Goal: Transaction & Acquisition: Purchase product/service

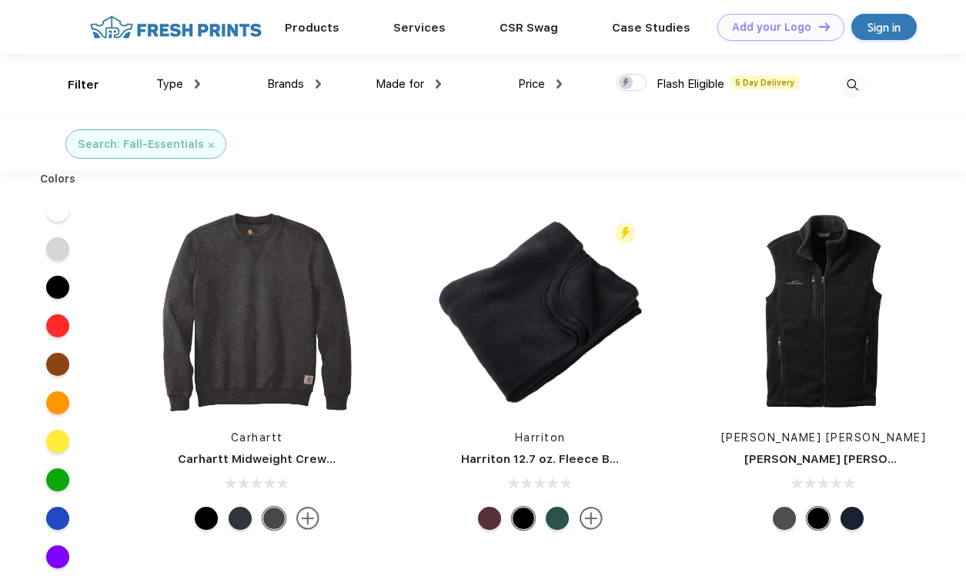
click at [196, 82] on img at bounding box center [197, 83] width 5 height 9
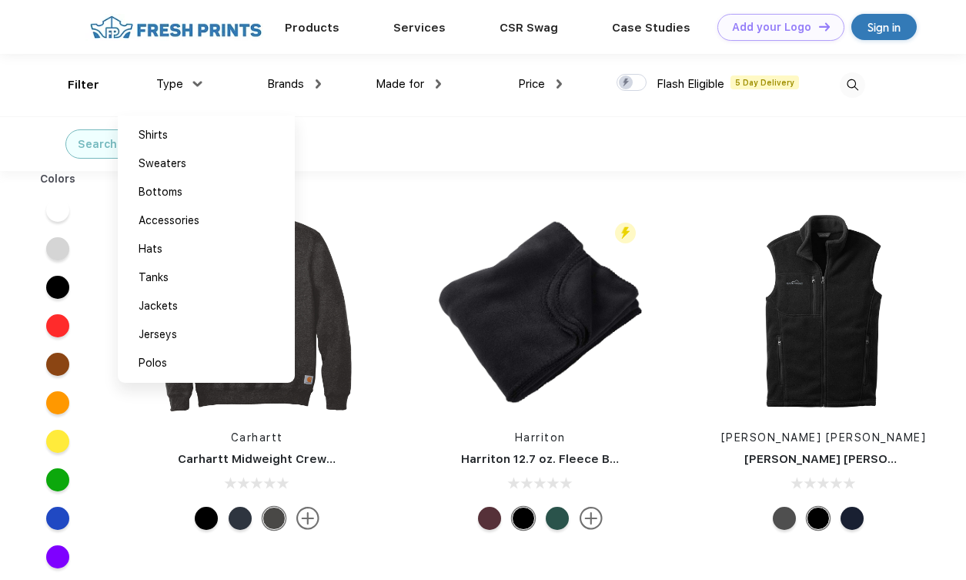
click at [196, 82] on img at bounding box center [196, 83] width 9 height 5
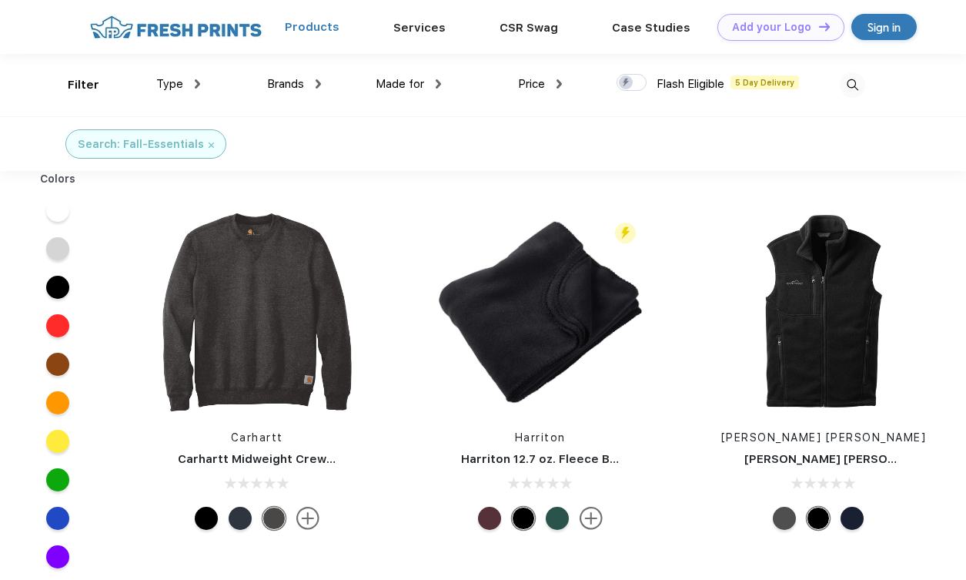
click at [323, 28] on link "Products" at bounding box center [312, 27] width 55 height 14
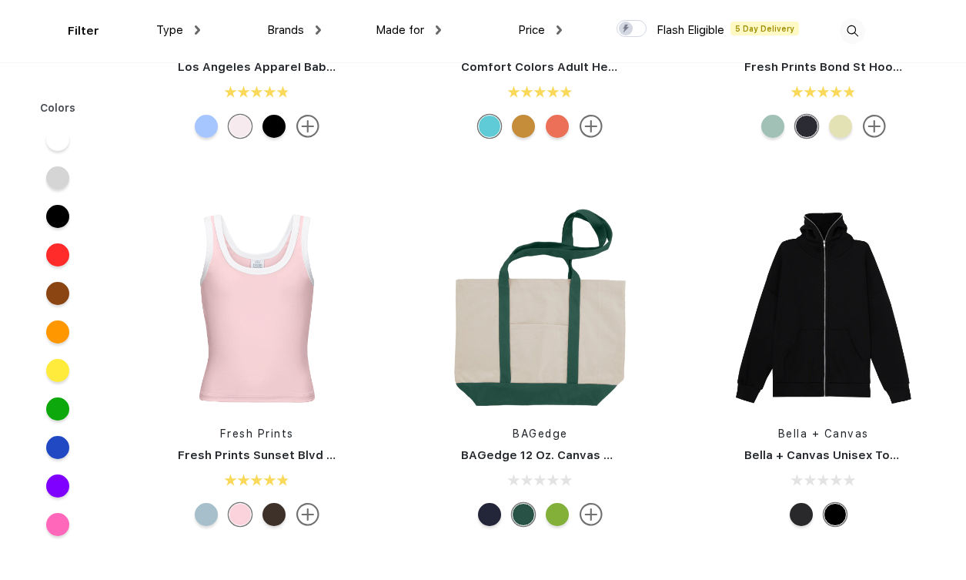
scroll to position [2280, 0]
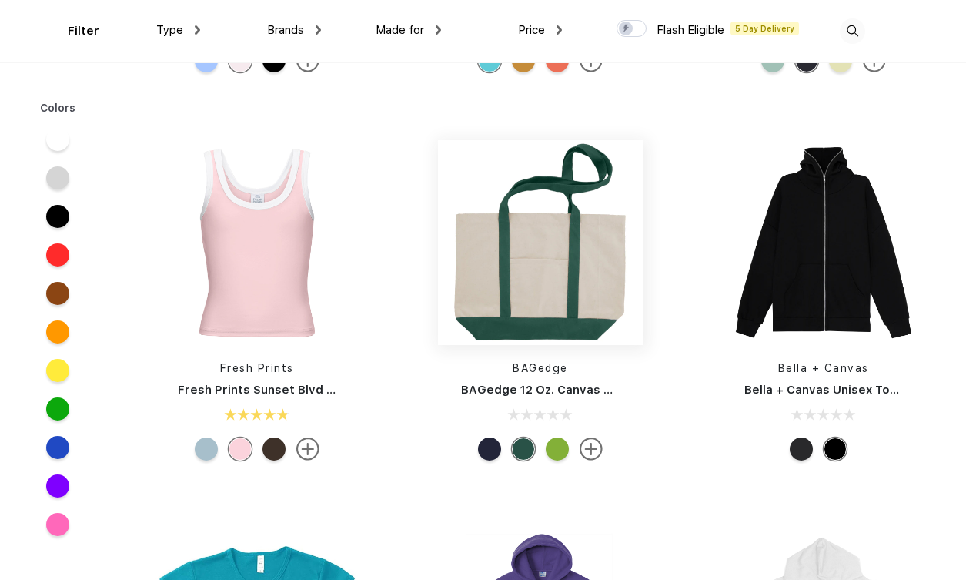
click at [520, 253] on img at bounding box center [540, 242] width 205 height 205
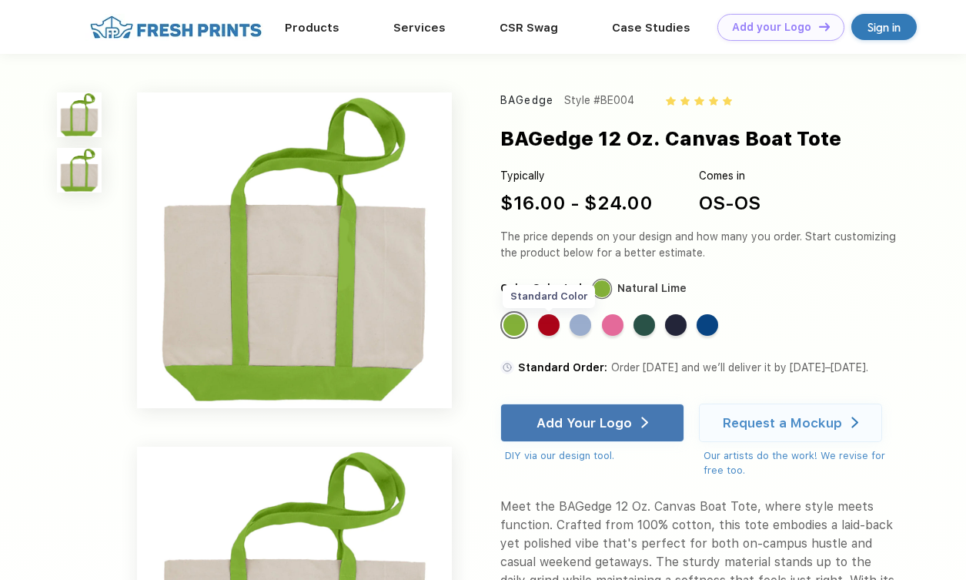
click at [552, 319] on div "Standard Color" at bounding box center [549, 325] width 22 height 22
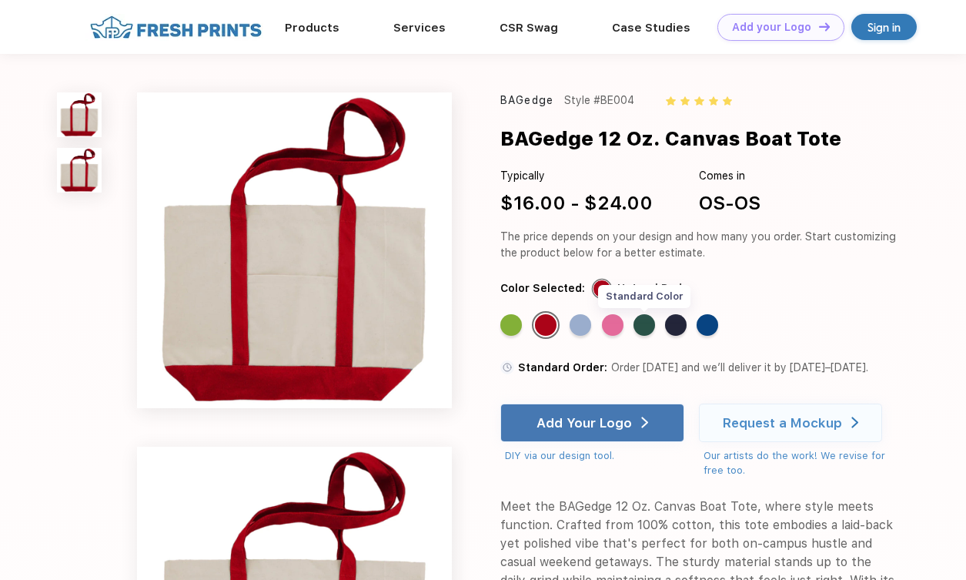
click at [645, 322] on div "Standard Color" at bounding box center [645, 325] width 22 height 22
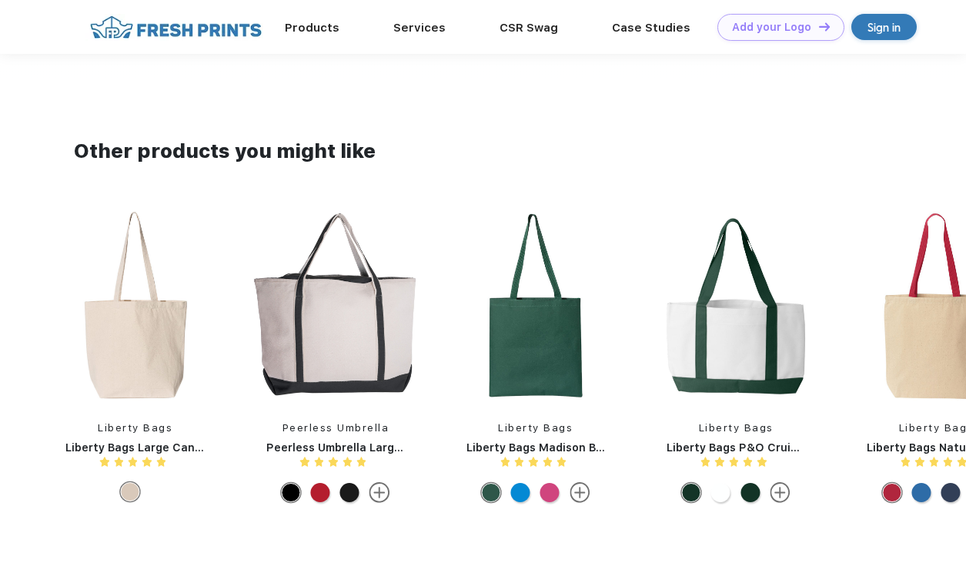
scroll to position [968, 0]
click at [959, 346] on img at bounding box center [935, 305] width 169 height 193
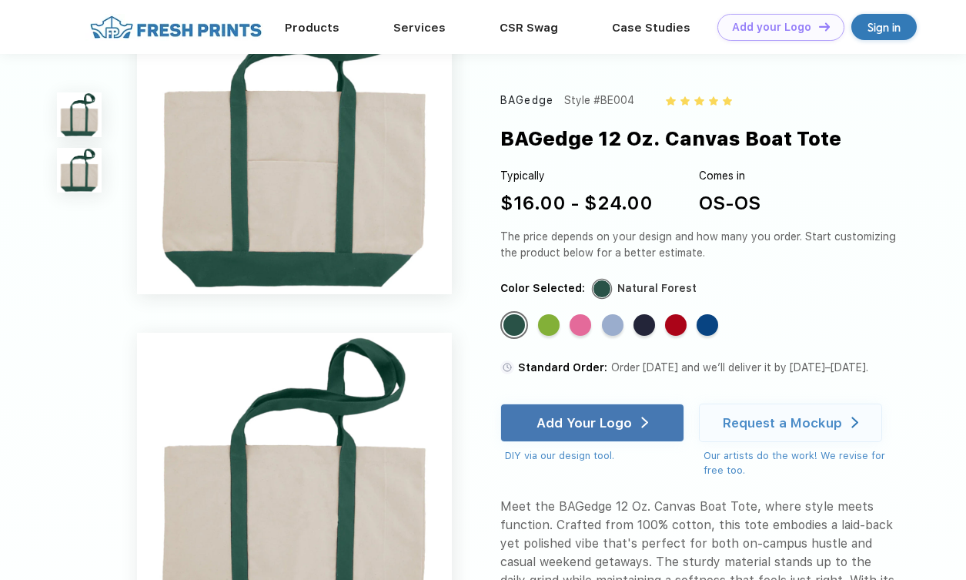
scroll to position [61, 0]
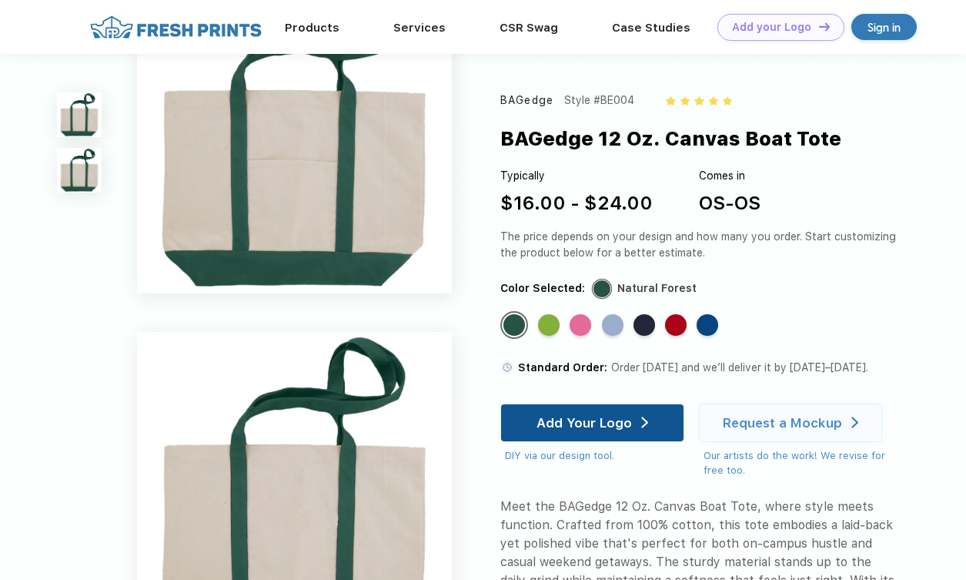
click at [659, 419] on div "Add Your Logo" at bounding box center [591, 422] width 183 height 38
